Goal: Information Seeking & Learning: Learn about a topic

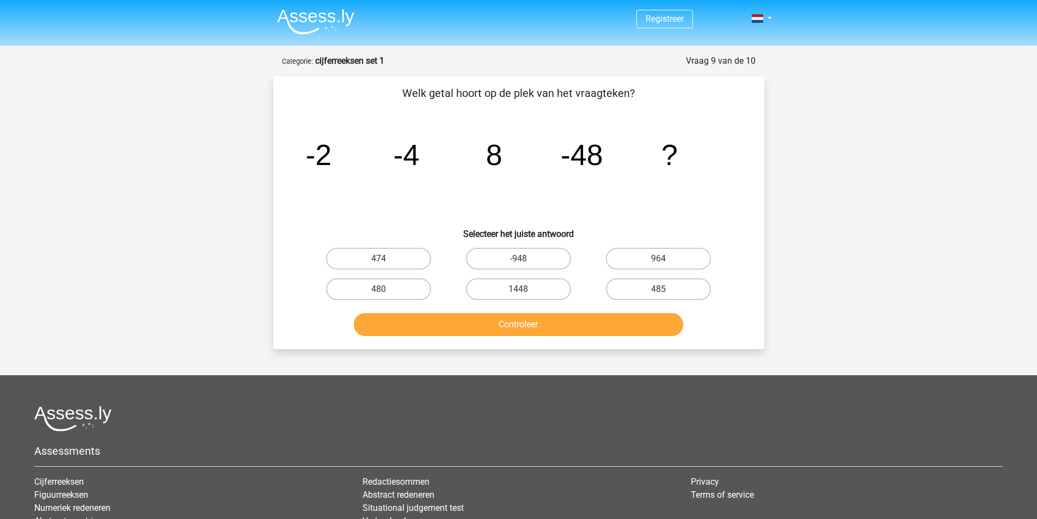
scroll to position [54, 0]
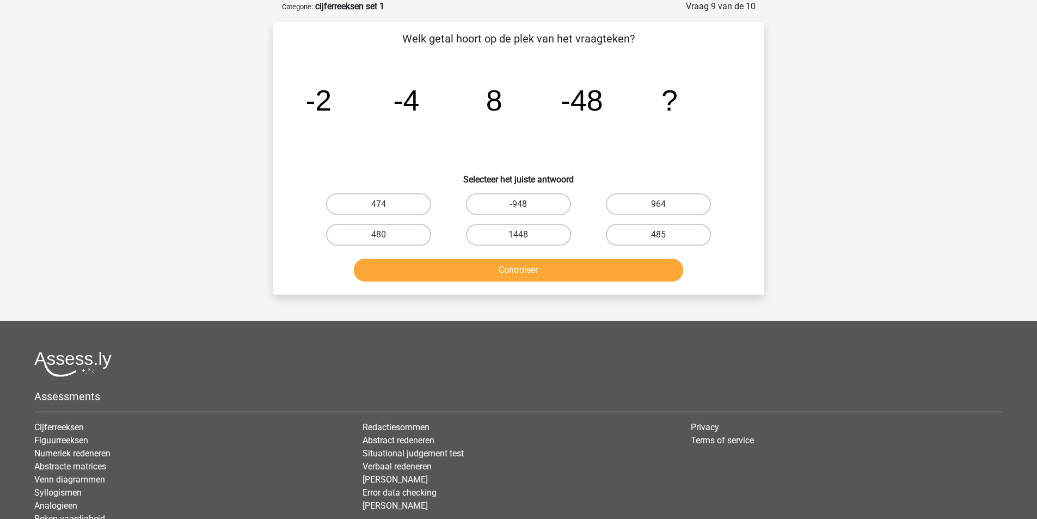
drag, startPoint x: 636, startPoint y: 42, endPoint x: 401, endPoint y: 42, distance: 234.7
click at [401, 42] on p "Welk getal hoort op de plek van het vraagteken?" at bounding box center [519, 38] width 456 height 16
copy p "Welk getal hoort op de plek van het vraagteken?"
click at [376, 136] on icon "image/svg+xml -2 -4 8 -48 ?" at bounding box center [519, 111] width 439 height 110
click at [392, 237] on label "480" at bounding box center [378, 235] width 105 height 22
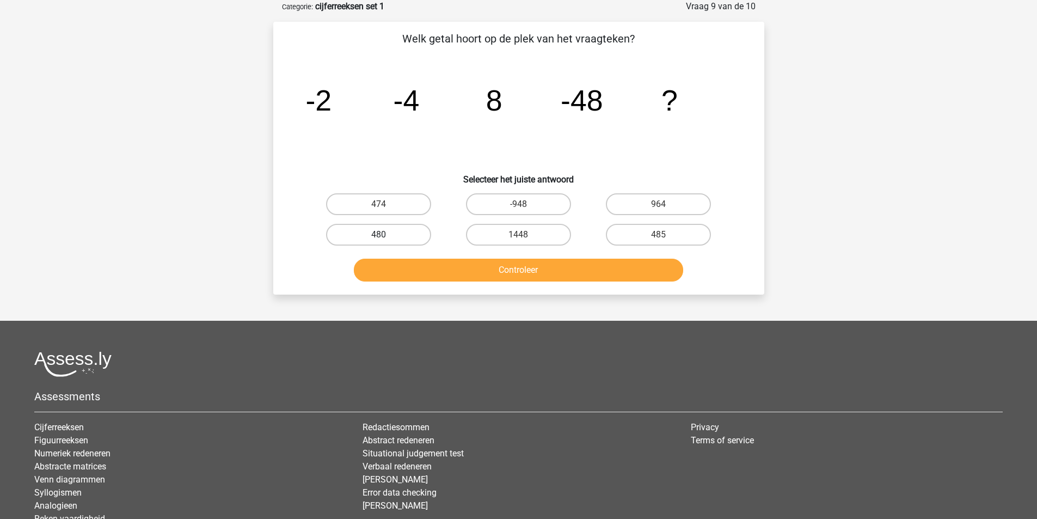
click at [386, 237] on input "480" at bounding box center [381, 238] width 7 height 7
radio input "true"
click at [469, 267] on button "Controleer" at bounding box center [518, 270] width 329 height 23
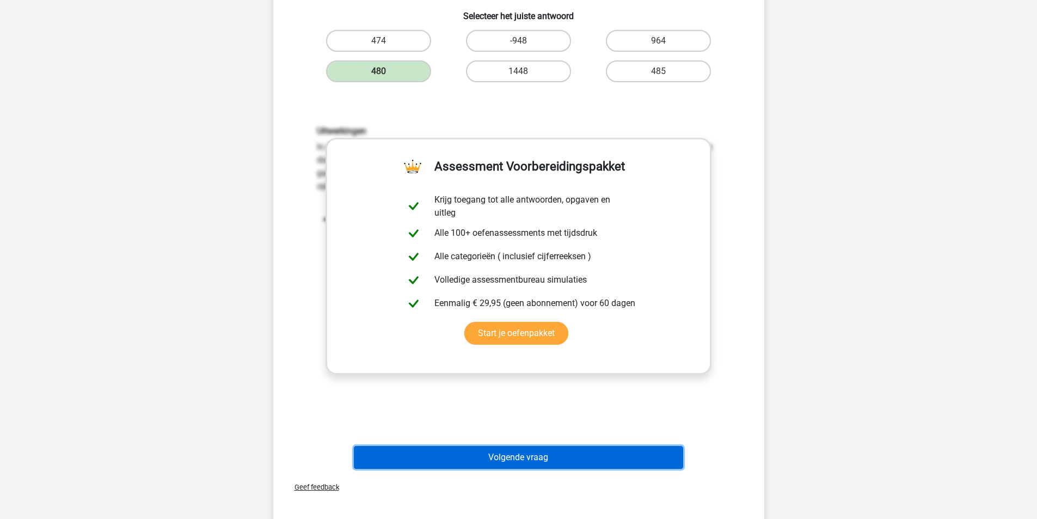
click at [555, 461] on button "Volgende vraag" at bounding box center [518, 457] width 329 height 23
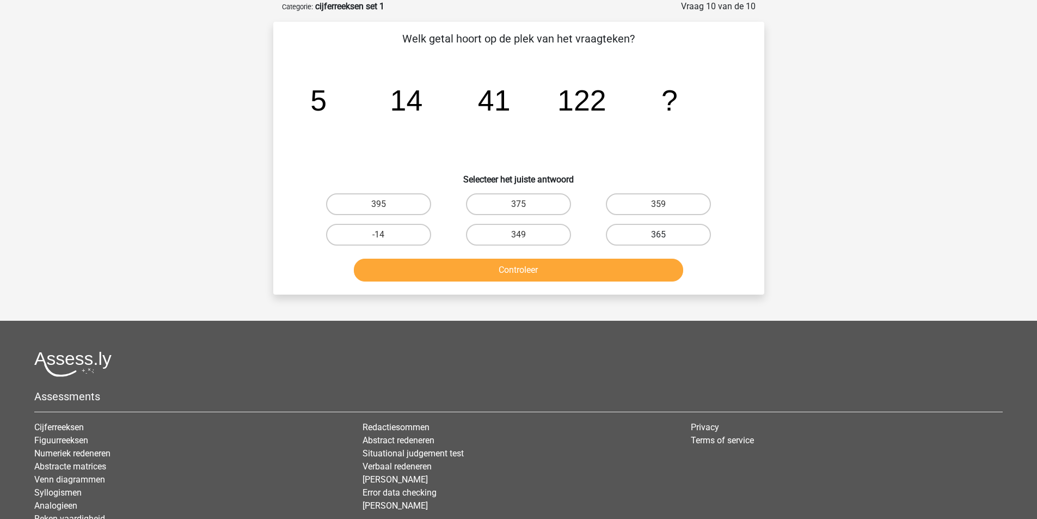
click at [655, 229] on label "365" at bounding box center [658, 235] width 105 height 22
click at [659, 235] on input "365" at bounding box center [662, 238] width 7 height 7
radio input "true"
click at [646, 266] on button "Controleer" at bounding box center [518, 270] width 329 height 23
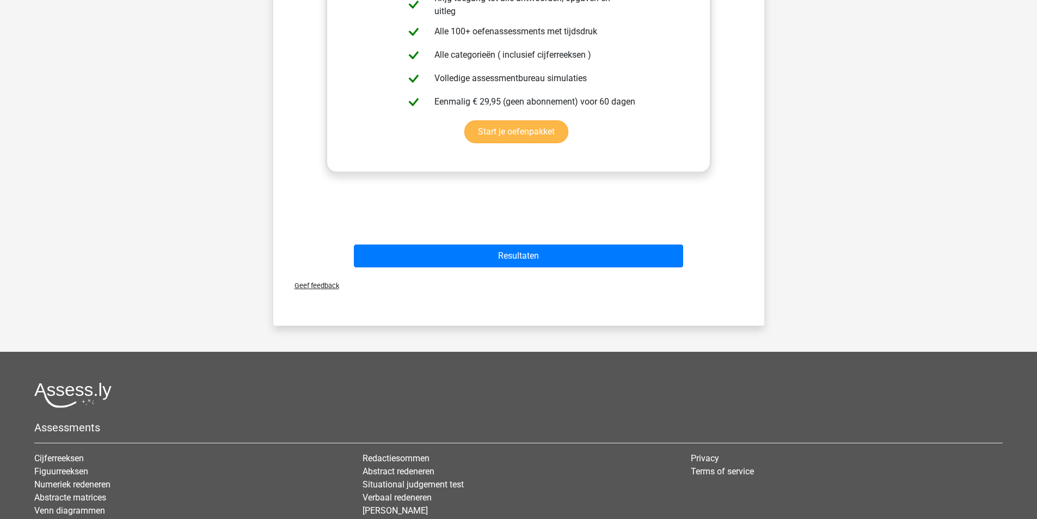
scroll to position [540, 0]
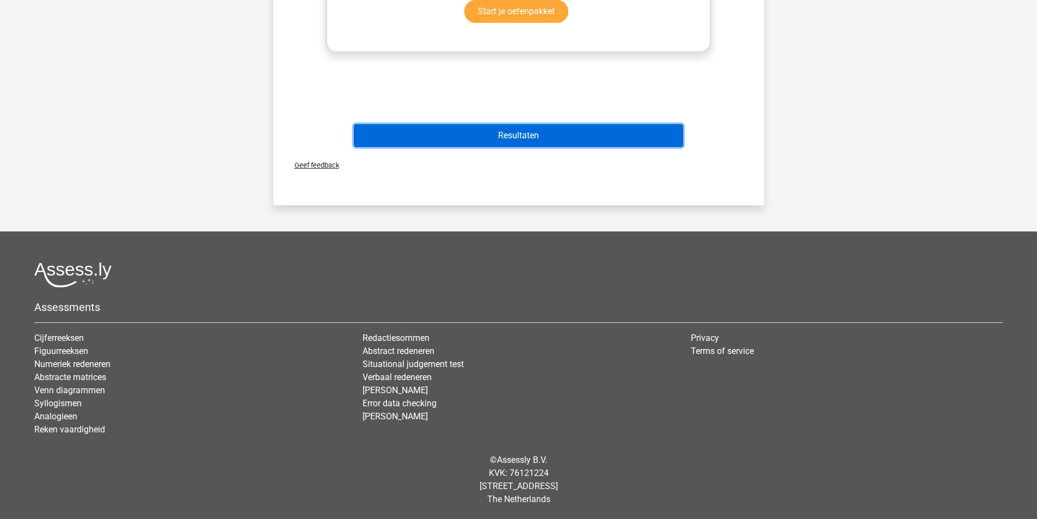
click at [534, 128] on button "Resultaten" at bounding box center [518, 135] width 329 height 23
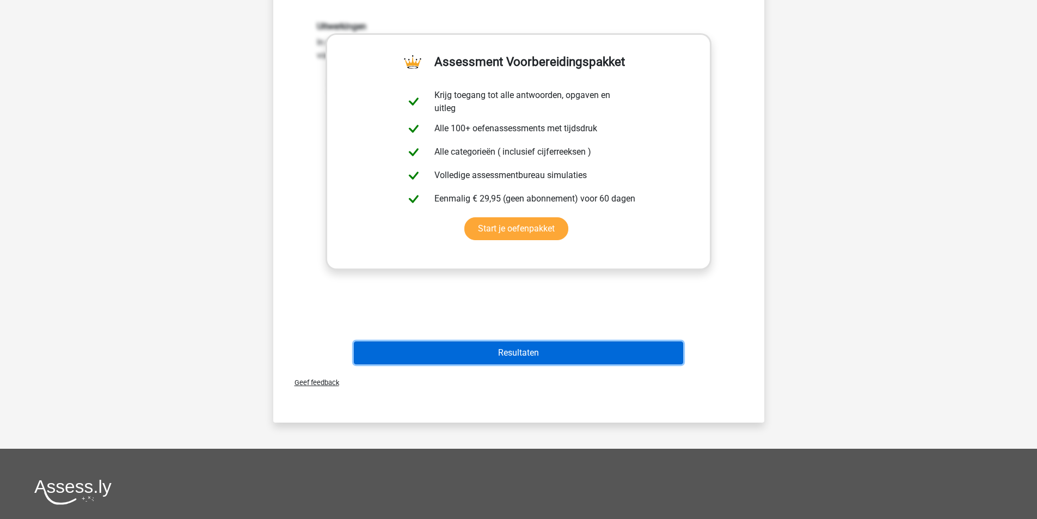
scroll to position [322, 0]
click at [548, 355] on button "Resultaten" at bounding box center [518, 353] width 329 height 23
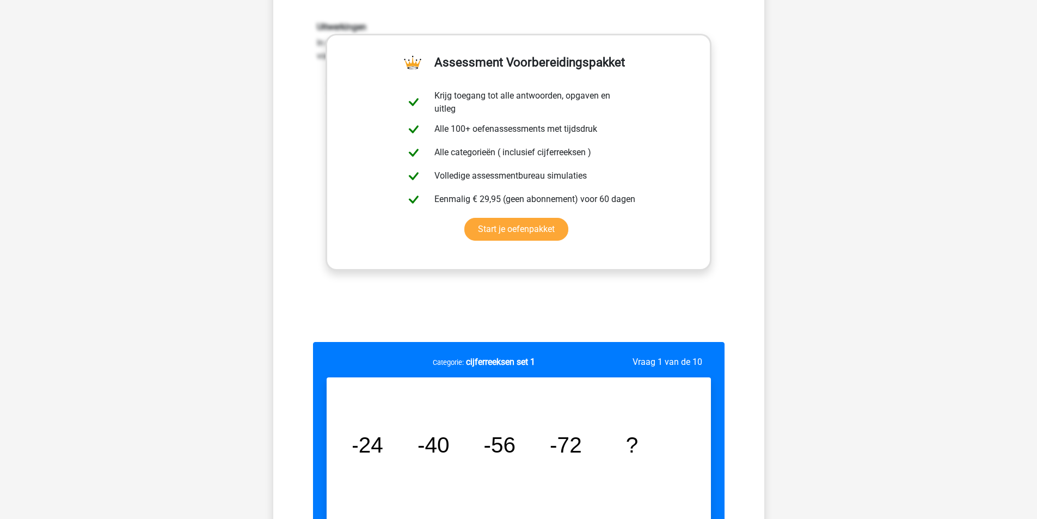
scroll to position [158, 0]
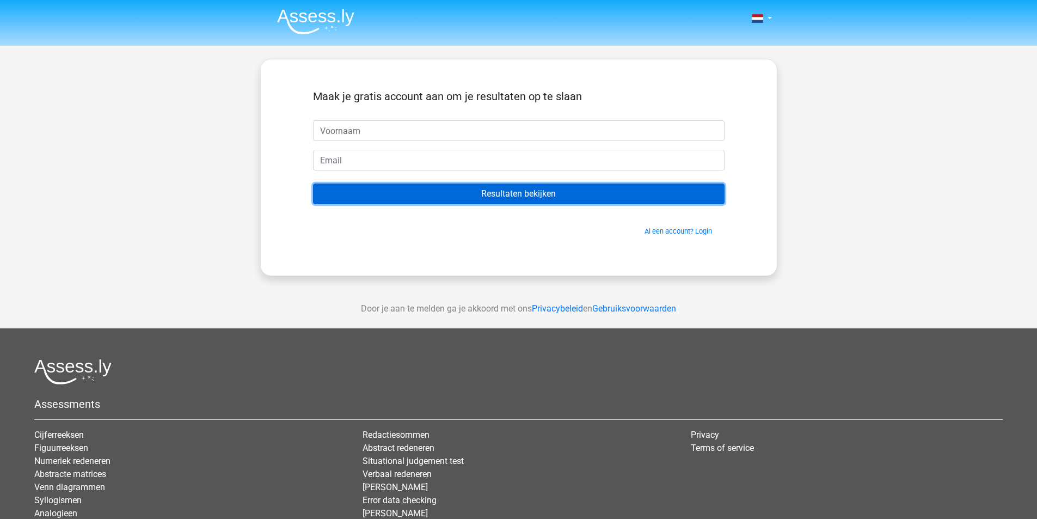
click at [539, 196] on input "Resultaten bekijken" at bounding box center [519, 194] width 412 height 21
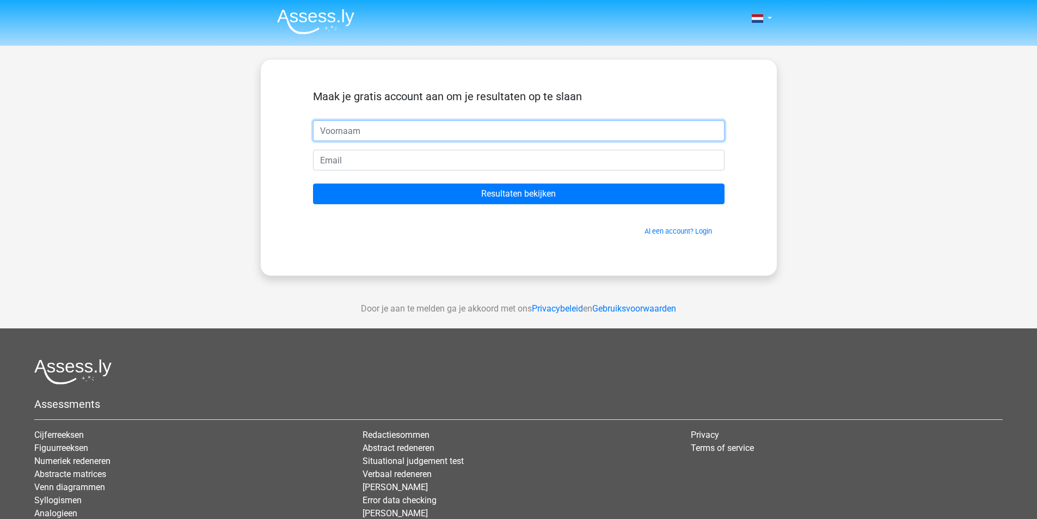
click at [455, 130] on input "text" at bounding box center [519, 130] width 412 height 21
type input "gdgrfs"
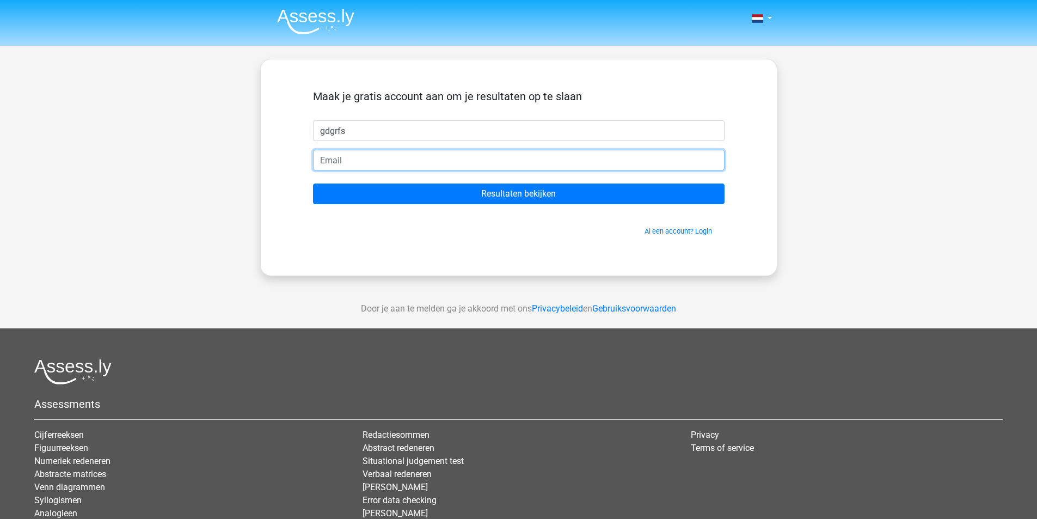
click at [372, 158] on input "email" at bounding box center [519, 160] width 412 height 21
type input "[PERSON_NAME][EMAIL_ADDRESS][DOMAIN_NAME]"
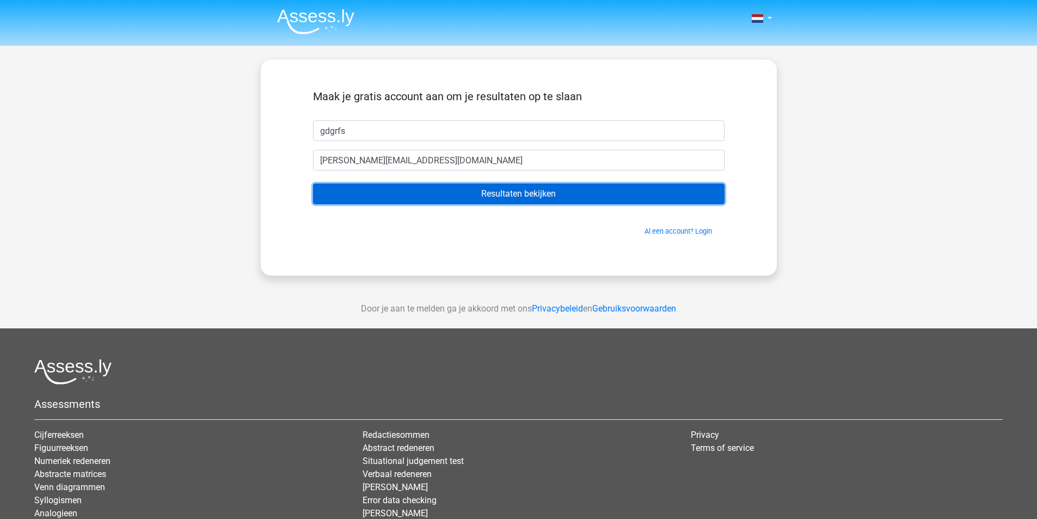
click at [455, 194] on input "Resultaten bekijken" at bounding box center [519, 194] width 412 height 21
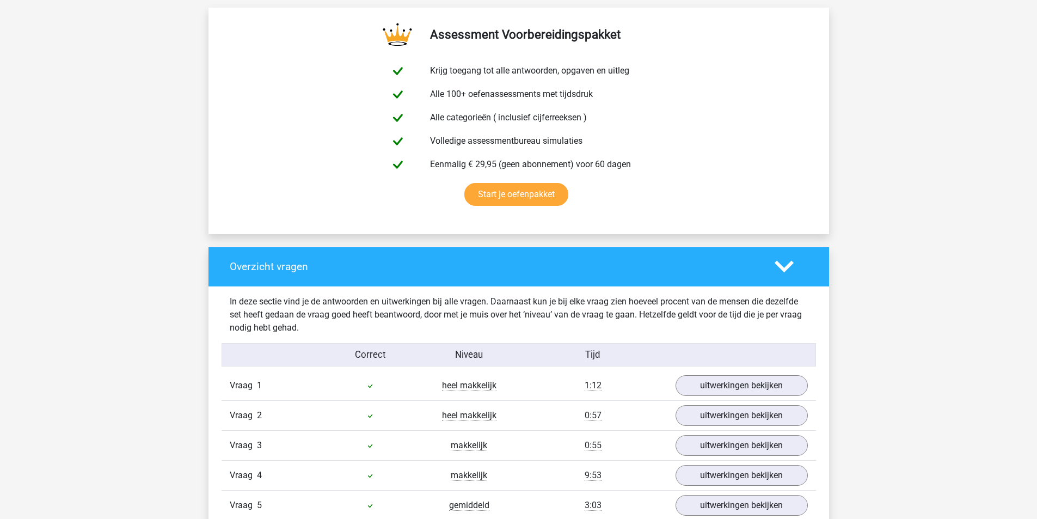
scroll to position [490, 0]
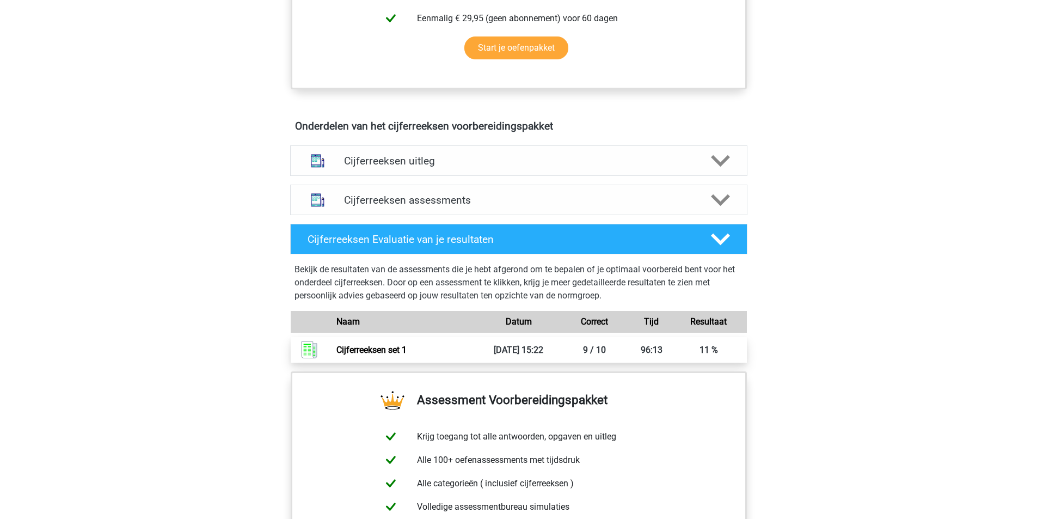
scroll to position [545, 0]
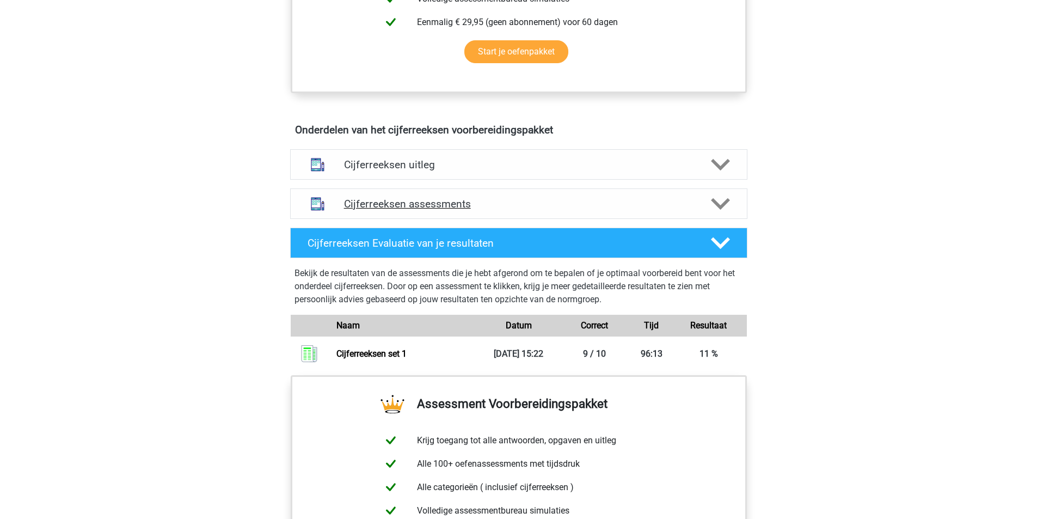
click at [671, 210] on h4 "Cijferreeksen assessments" at bounding box center [519, 204] width 350 height 13
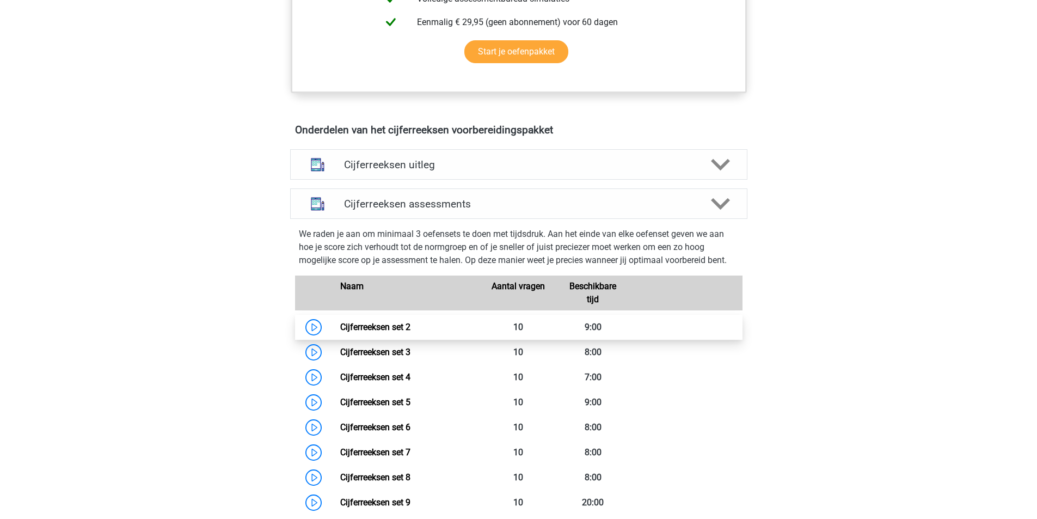
click at [347, 332] on link "Cijferreeksen set 2" at bounding box center [375, 327] width 70 height 10
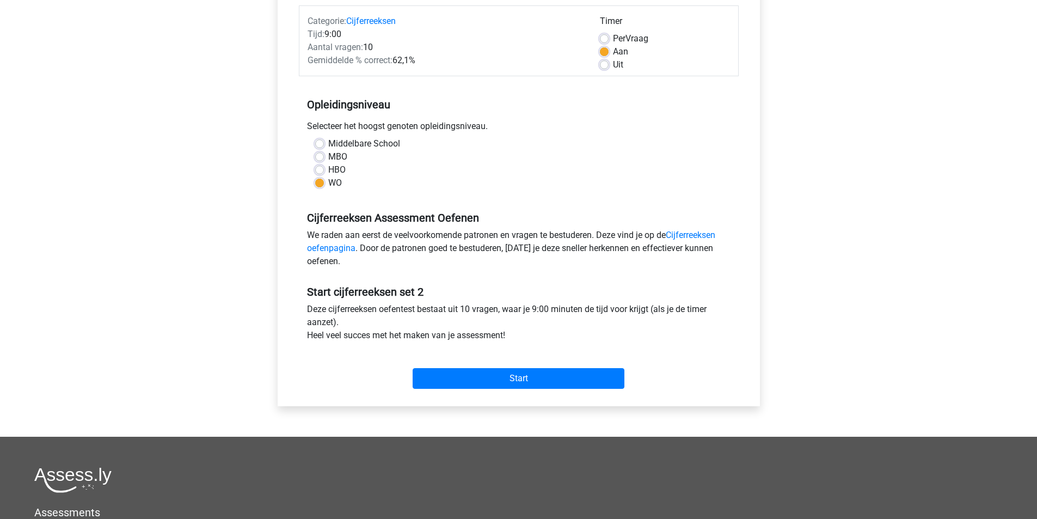
scroll to position [163, 0]
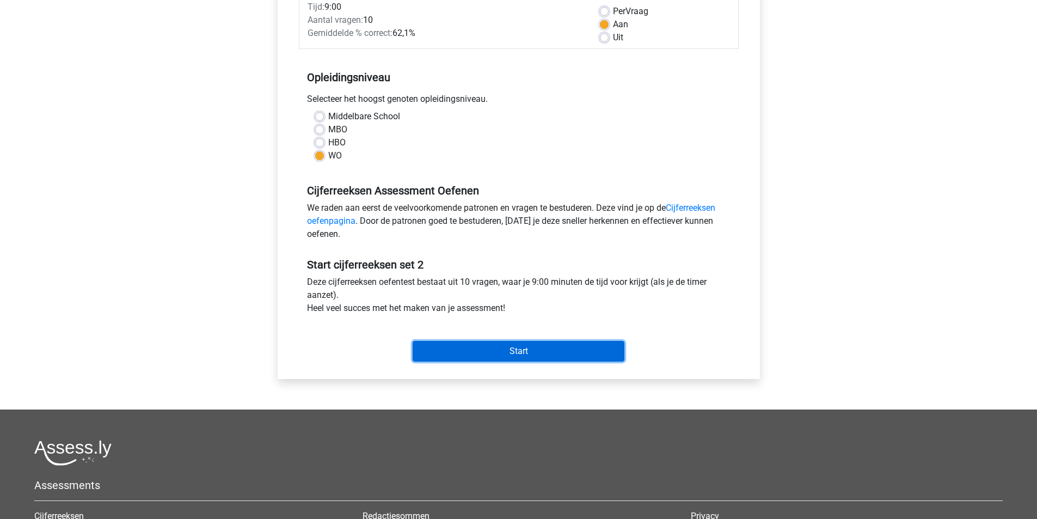
click at [450, 357] on input "Start" at bounding box center [519, 351] width 212 height 21
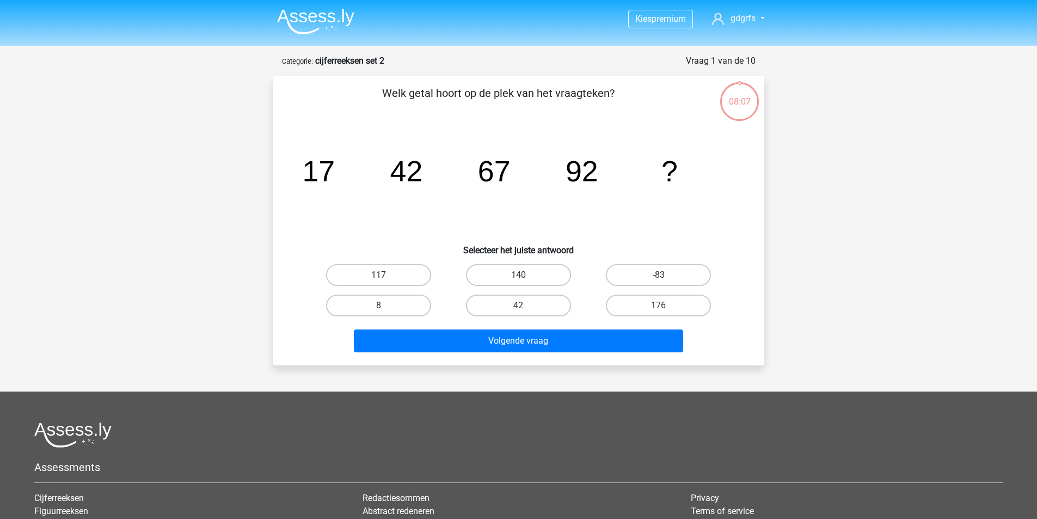
click at [540, 386] on div "Kies premium gdgrfs [PERSON_NAME][EMAIL_ADDRESS][DOMAIN_NAME]" at bounding box center [518, 339] width 1037 height 679
click at [389, 270] on label "117" at bounding box center [378, 275] width 105 height 22
click at [386, 275] on input "117" at bounding box center [381, 278] width 7 height 7
radio input "true"
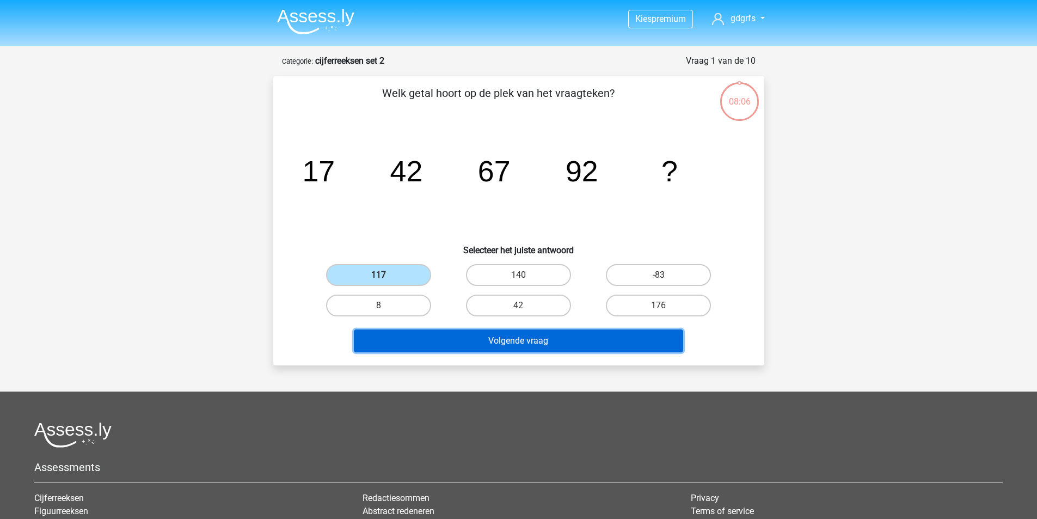
click at [506, 338] on button "Volgende vraag" at bounding box center [518, 340] width 329 height 23
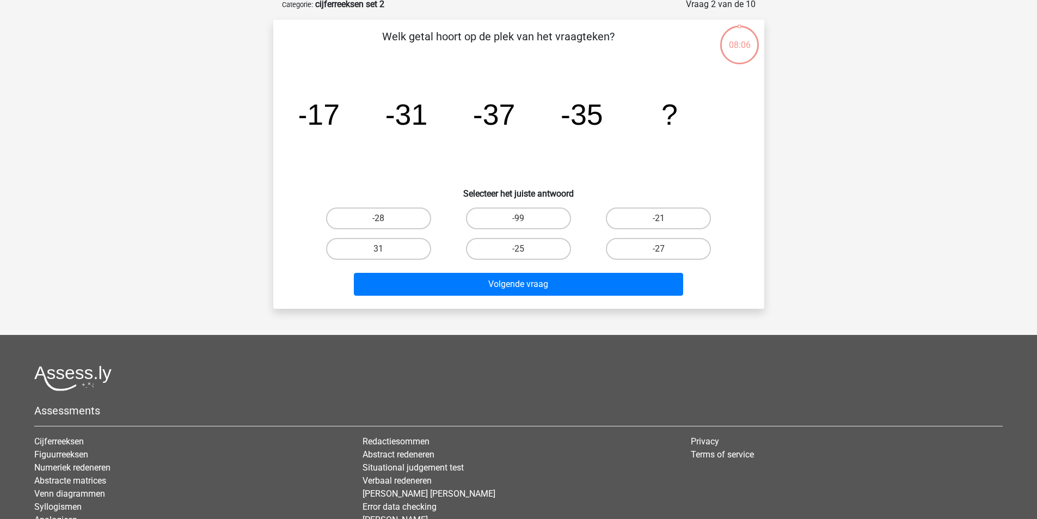
scroll to position [54, 0]
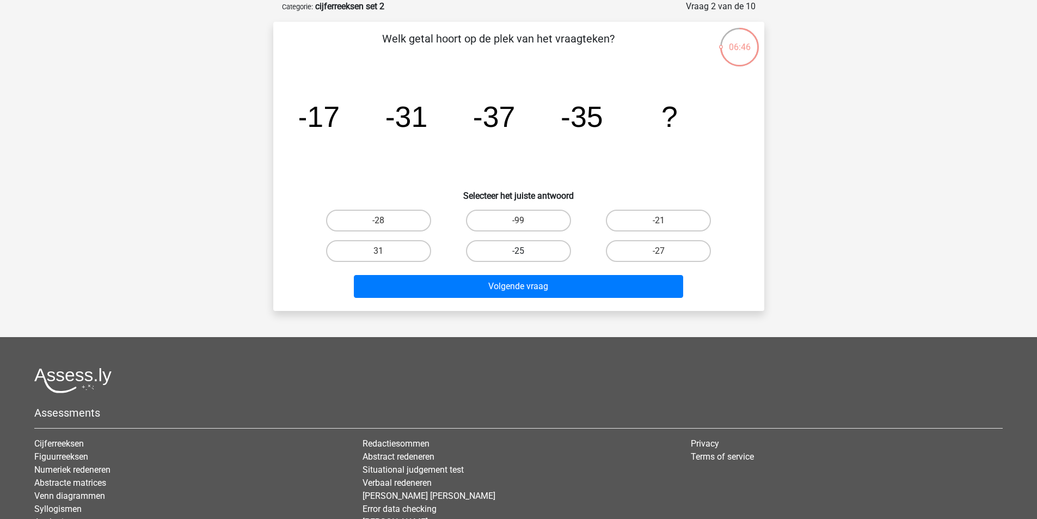
click at [537, 246] on label "-25" at bounding box center [518, 251] width 105 height 22
click at [526, 251] on input "-25" at bounding box center [521, 254] width 7 height 7
radio input "true"
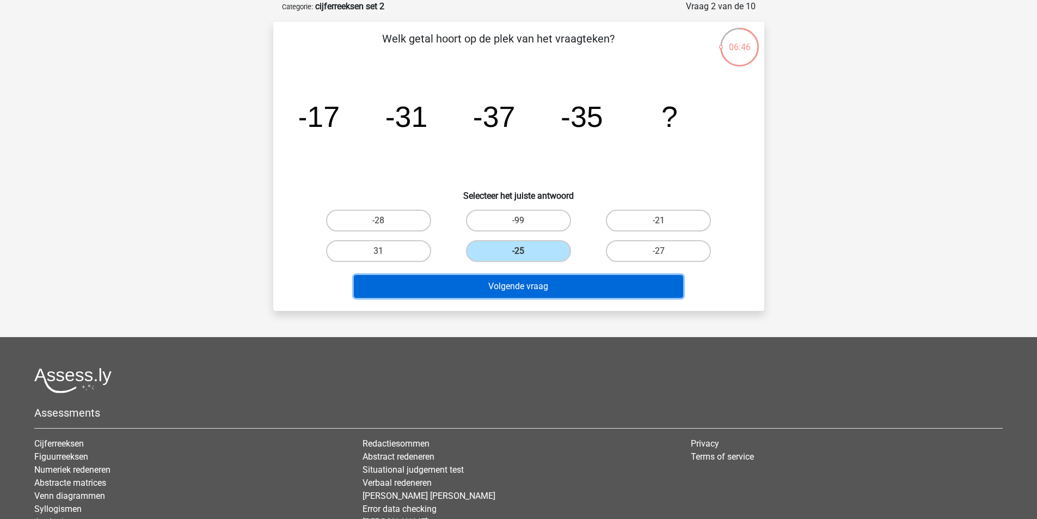
click at [548, 295] on button "Volgende vraag" at bounding box center [518, 286] width 329 height 23
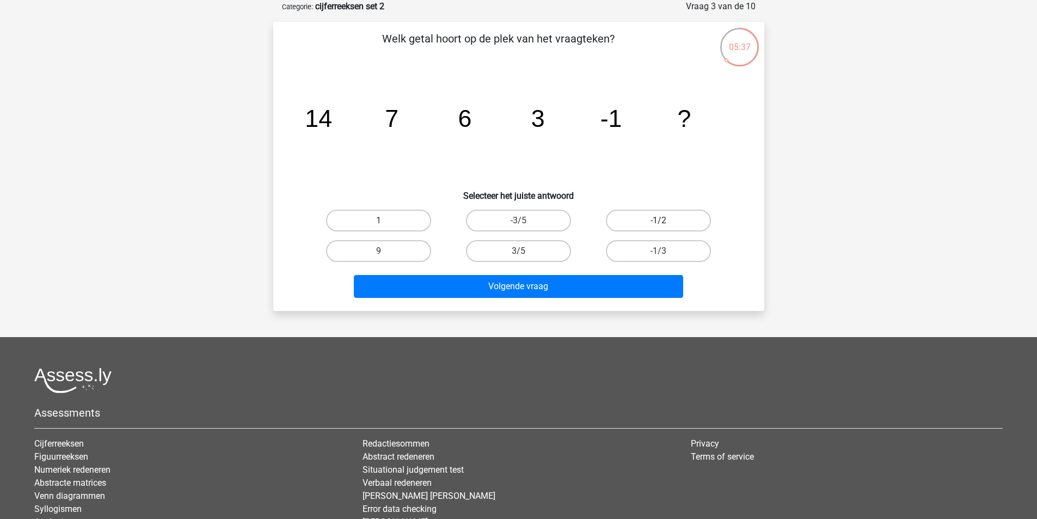
click at [646, 223] on label "-1/2" at bounding box center [658, 221] width 105 height 22
click at [659, 223] on input "-1/2" at bounding box center [662, 224] width 7 height 7
radio input "true"
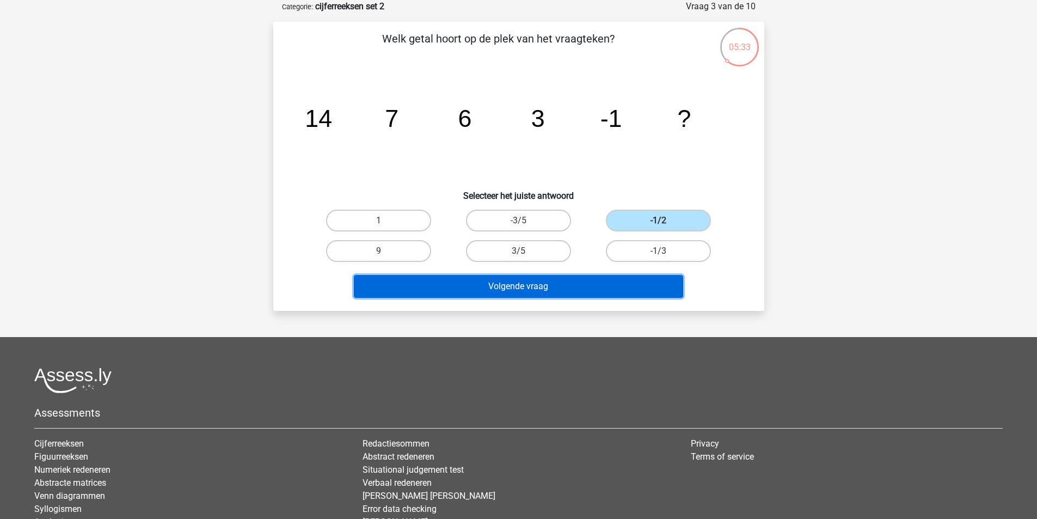
click at [612, 285] on button "Volgende vraag" at bounding box center [518, 286] width 329 height 23
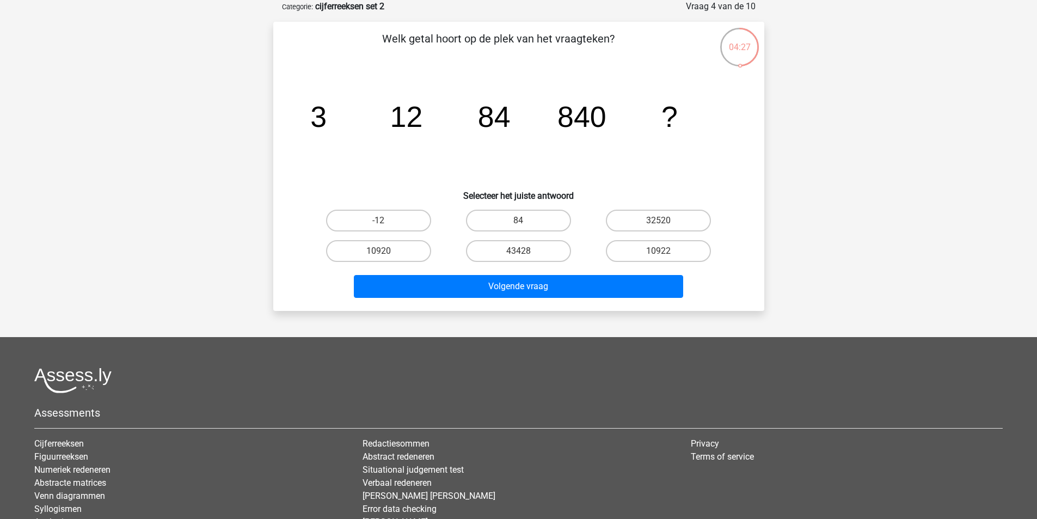
drag, startPoint x: 621, startPoint y: 33, endPoint x: 383, endPoint y: 36, distance: 238.0
click at [383, 36] on p "Welk getal hoort op de plek van het vraagteken?" at bounding box center [499, 46] width 416 height 33
copy p "Welk getal hoort op de plek van het vraagteken?"
click at [610, 156] on icon "image/svg+xml 3 12 84 840 ?" at bounding box center [519, 127] width 439 height 110
click at [629, 252] on label "10922" at bounding box center [658, 251] width 105 height 22
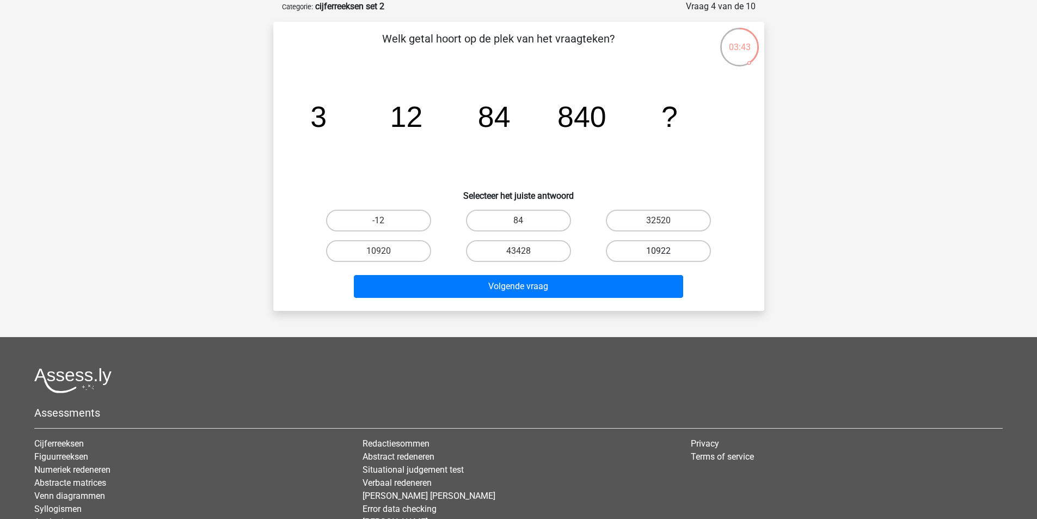
click at [659, 252] on input "10922" at bounding box center [662, 254] width 7 height 7
radio input "true"
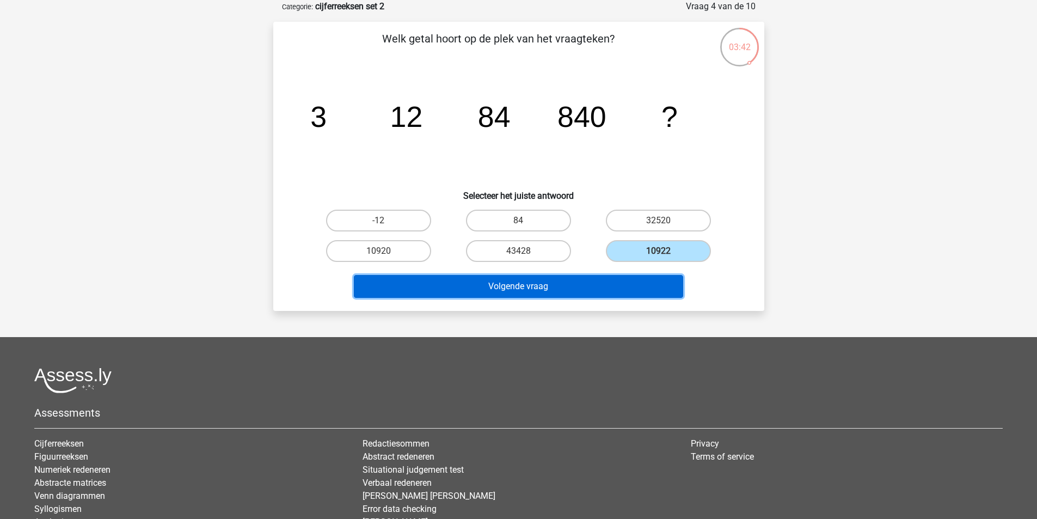
click at [602, 283] on button "Volgende vraag" at bounding box center [518, 286] width 329 height 23
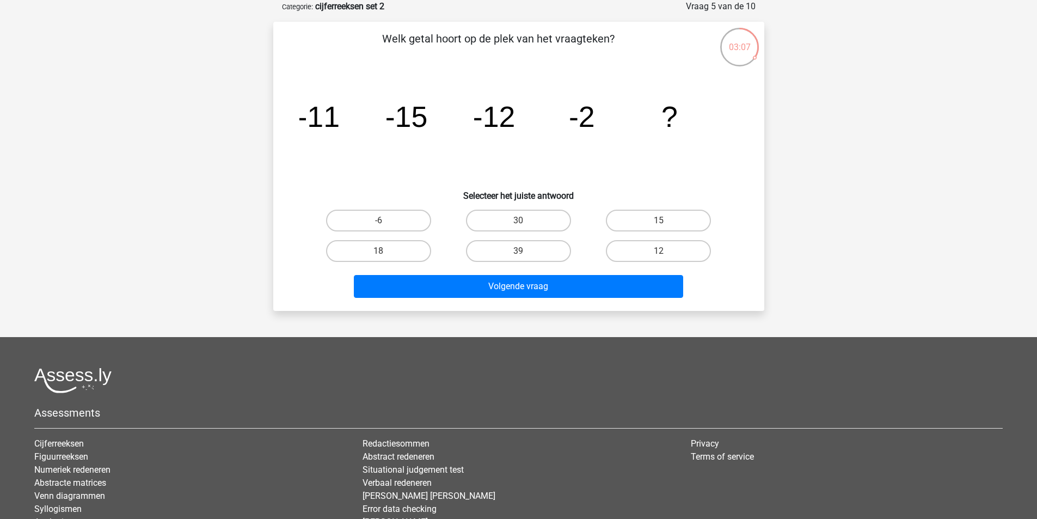
drag, startPoint x: 630, startPoint y: 36, endPoint x: 372, endPoint y: 50, distance: 257.9
click at [372, 50] on p "Welk getal hoort op de plek van het vraagteken?" at bounding box center [499, 46] width 416 height 33
copy p "Welk getal hoort op de plek van het vraagteken?"
click at [417, 171] on icon "image/svg+xml -11 -15 -12 -2 ?" at bounding box center [519, 127] width 439 height 110
click at [637, 217] on label "15" at bounding box center [658, 221] width 105 height 22
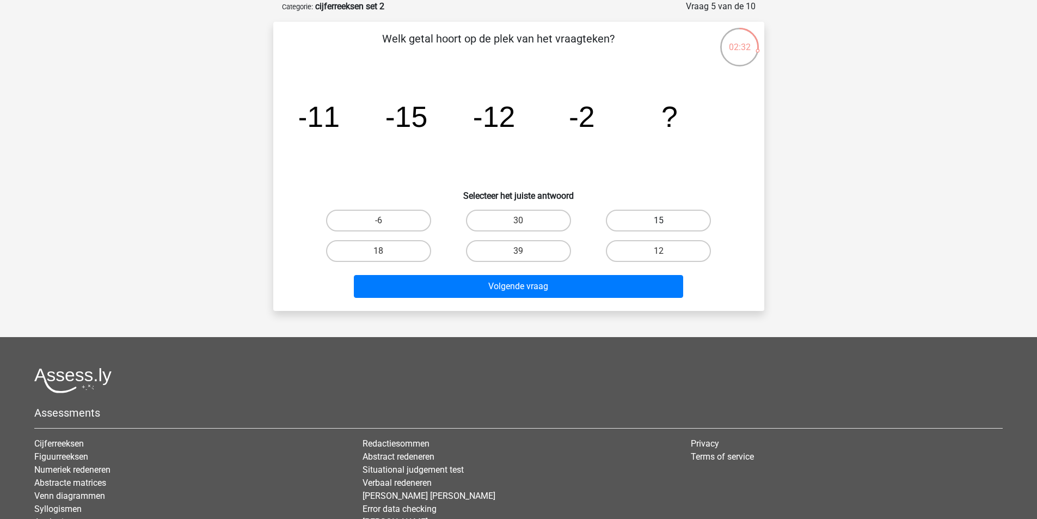
click at [659, 221] on input "15" at bounding box center [662, 224] width 7 height 7
radio input "true"
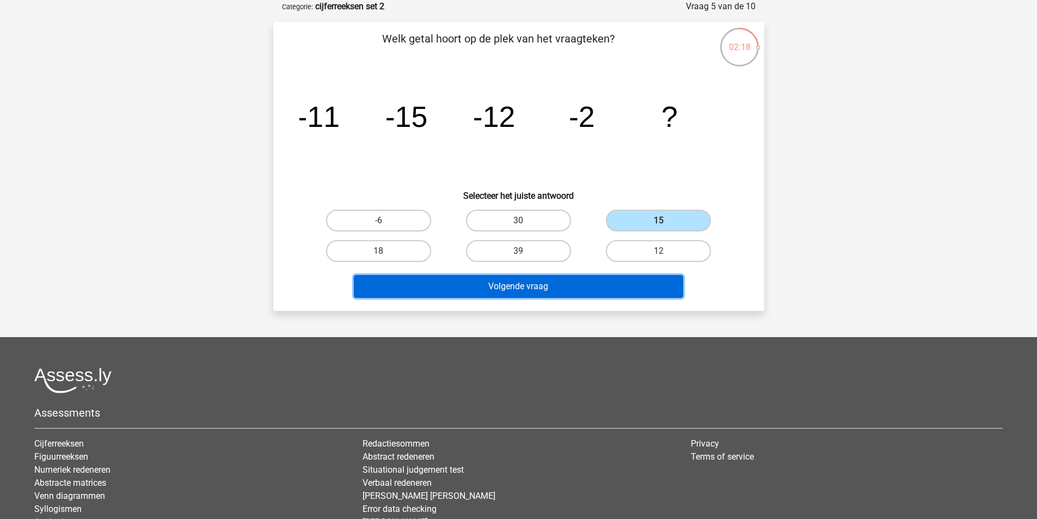
click at [589, 285] on button "Volgende vraag" at bounding box center [518, 286] width 329 height 23
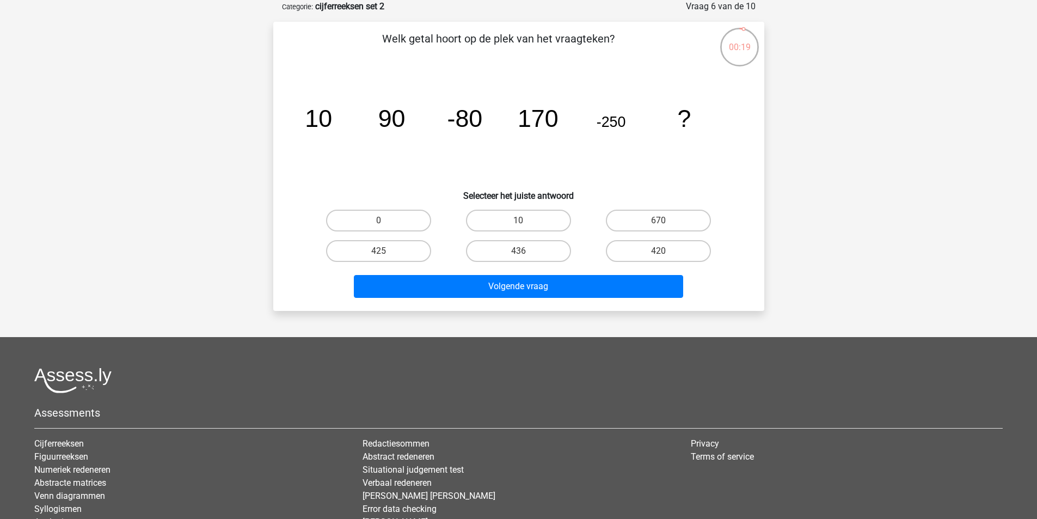
drag, startPoint x: 631, startPoint y: 35, endPoint x: 376, endPoint y: 43, distance: 255.0
click at [376, 43] on p "Welk getal hoort op de plek van het vraagteken?" at bounding box center [499, 46] width 416 height 33
copy p "Welk getal hoort op de plek van het vraagteken?"
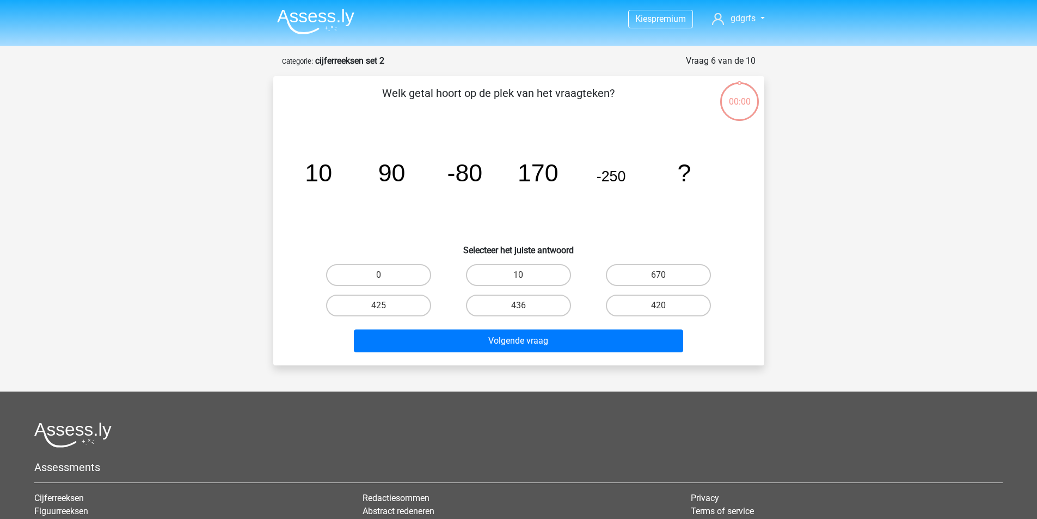
scroll to position [54, 0]
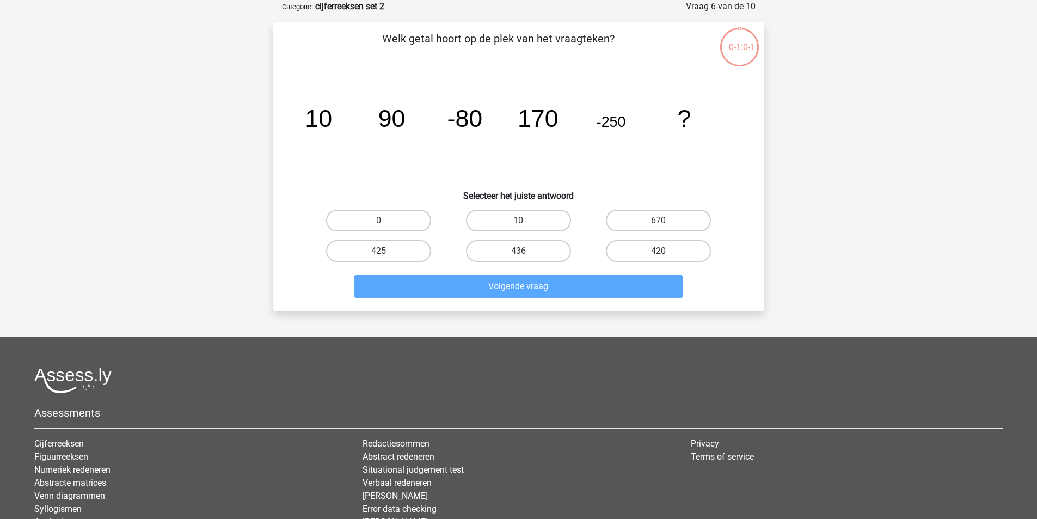
drag, startPoint x: 488, startPoint y: 155, endPoint x: 520, endPoint y: 179, distance: 40.4
click at [491, 153] on icon "image/svg+xml 10 90 -80 170 -250 ?" at bounding box center [519, 127] width 439 height 110
click at [650, 246] on label "420" at bounding box center [658, 251] width 105 height 22
click at [659, 251] on input "420" at bounding box center [662, 254] width 7 height 7
radio input "true"
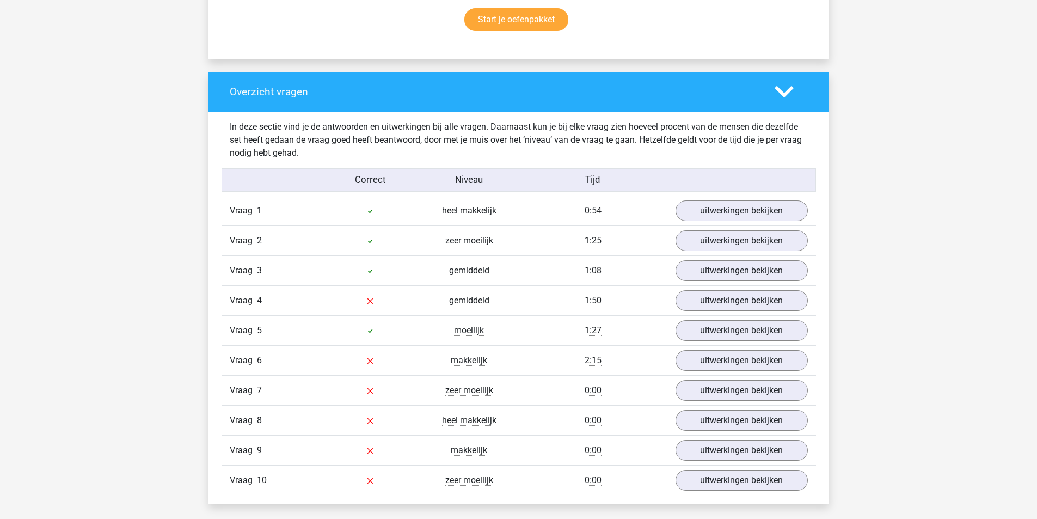
scroll to position [762, 0]
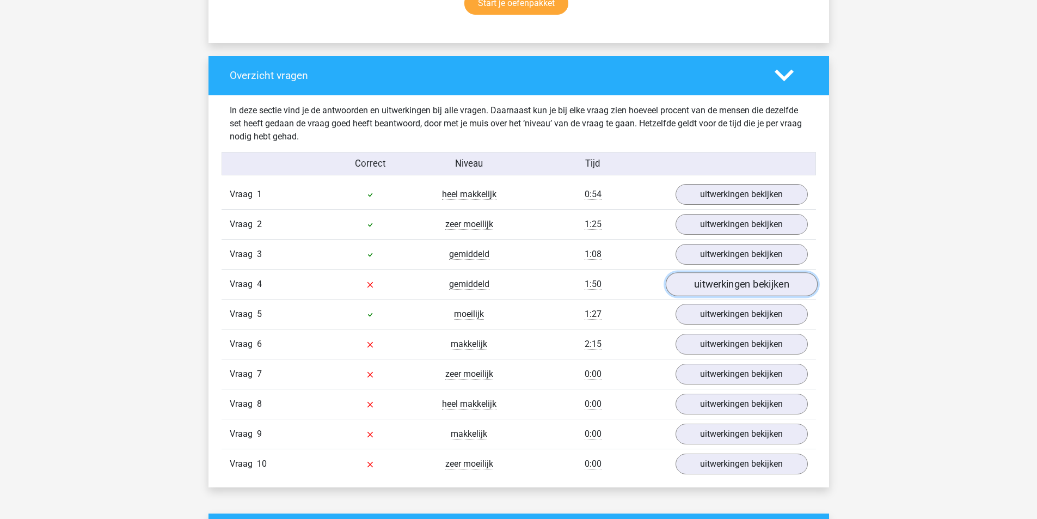
click at [698, 288] on link "uitwerkingen bekijken" at bounding box center [741, 284] width 152 height 24
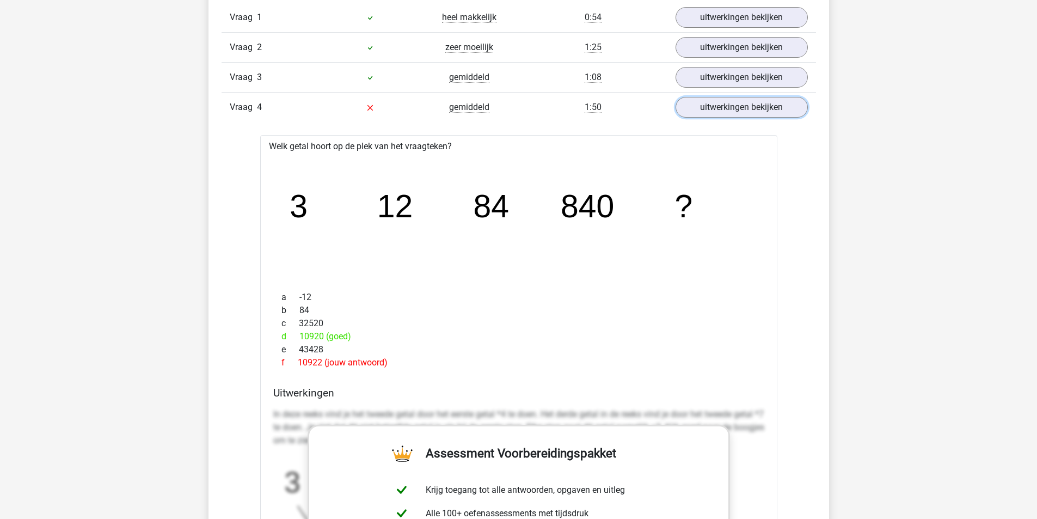
scroll to position [817, 0]
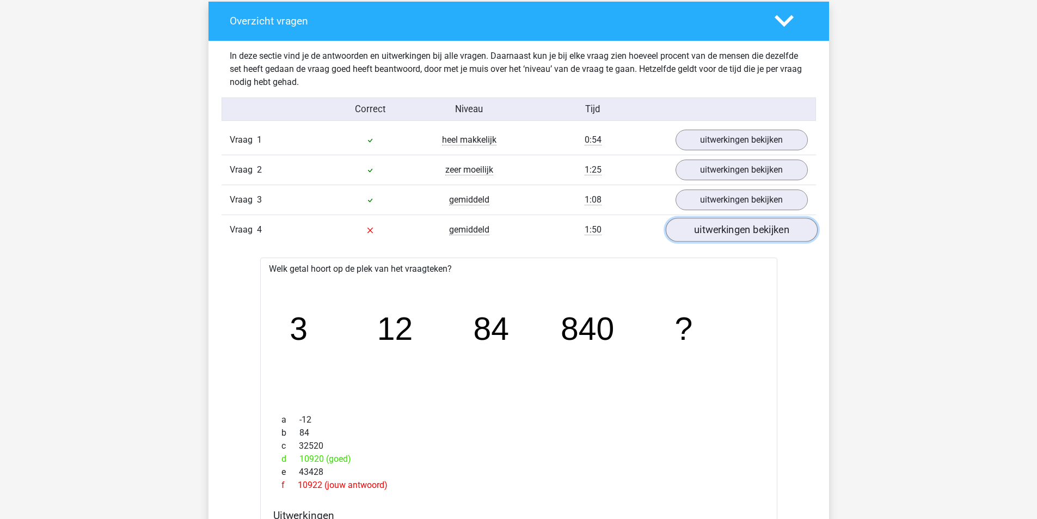
click at [713, 233] on link "uitwerkingen bekijken" at bounding box center [741, 230] width 152 height 24
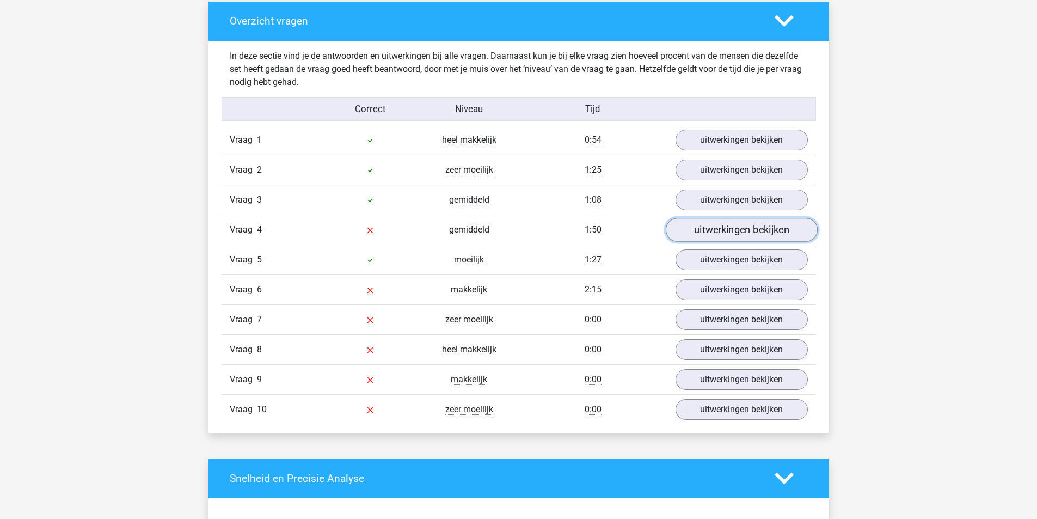
click at [713, 233] on link "uitwerkingen bekijken" at bounding box center [741, 230] width 152 height 24
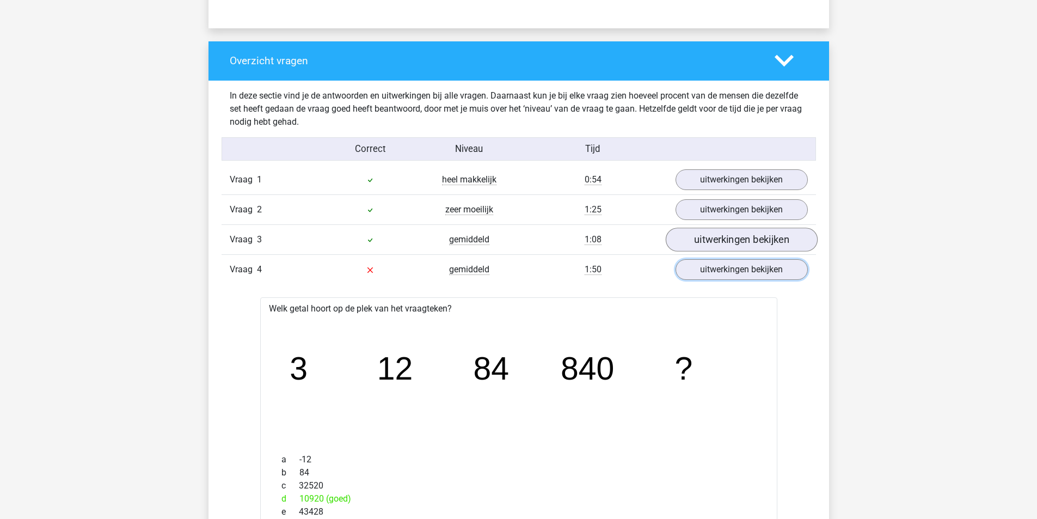
scroll to position [762, 0]
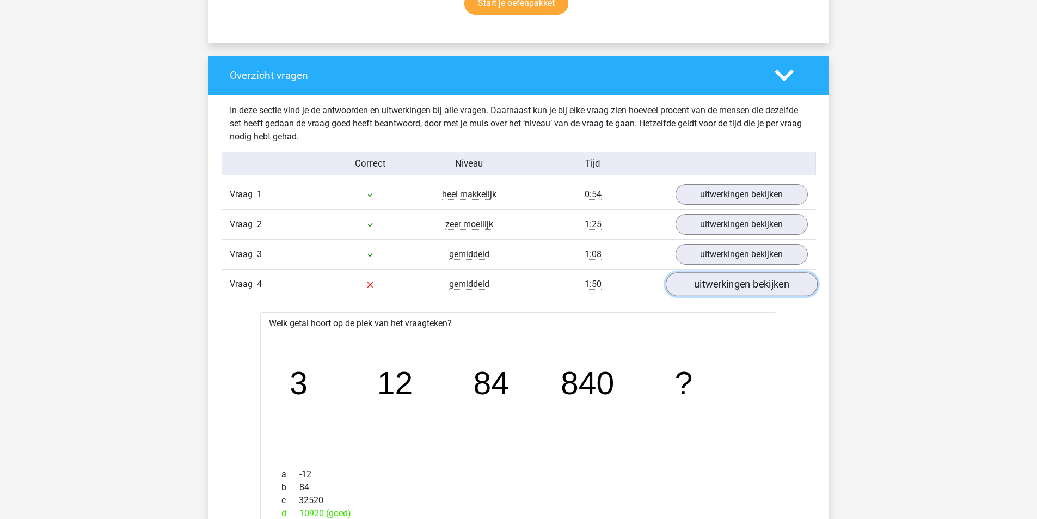
click at [724, 289] on link "uitwerkingen bekijken" at bounding box center [741, 284] width 152 height 24
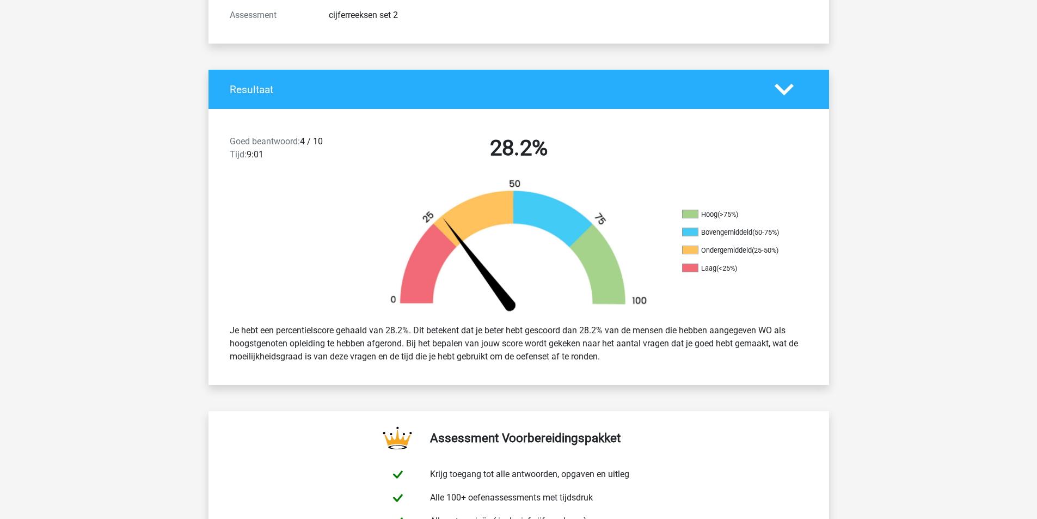
scroll to position [163, 0]
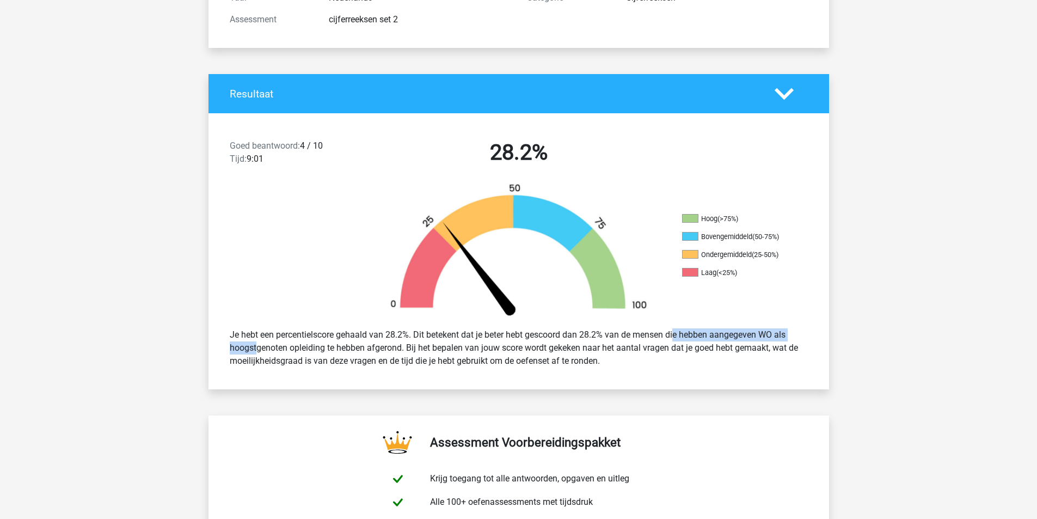
drag, startPoint x: 639, startPoint y: 337, endPoint x: 784, endPoint y: 339, distance: 144.9
click at [784, 339] on div "Je hebt een percentielscore gehaald van 28.2%. Dit betekent dat je beter hebt g…" at bounding box center [519, 348] width 595 height 48
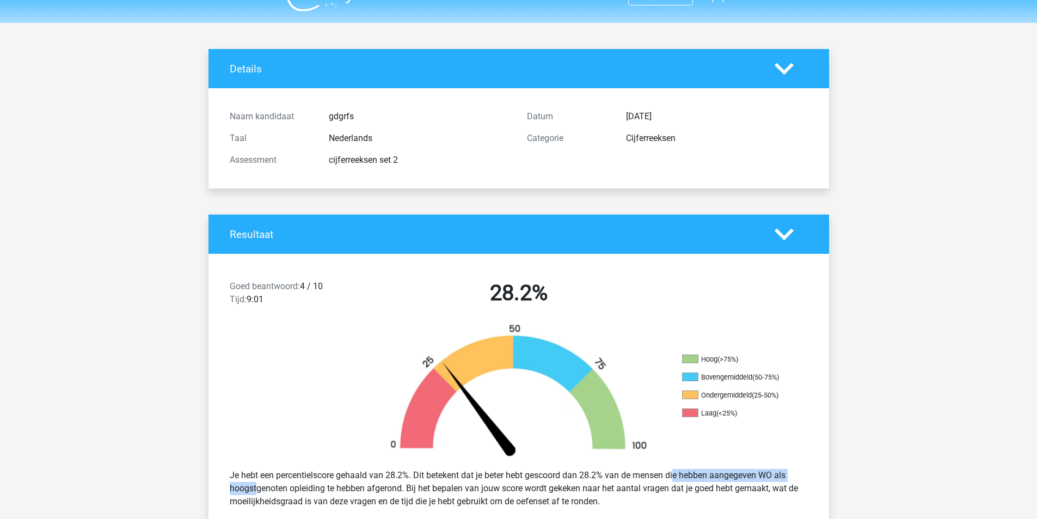
scroll to position [0, 0]
